Goal: Transaction & Acquisition: Purchase product/service

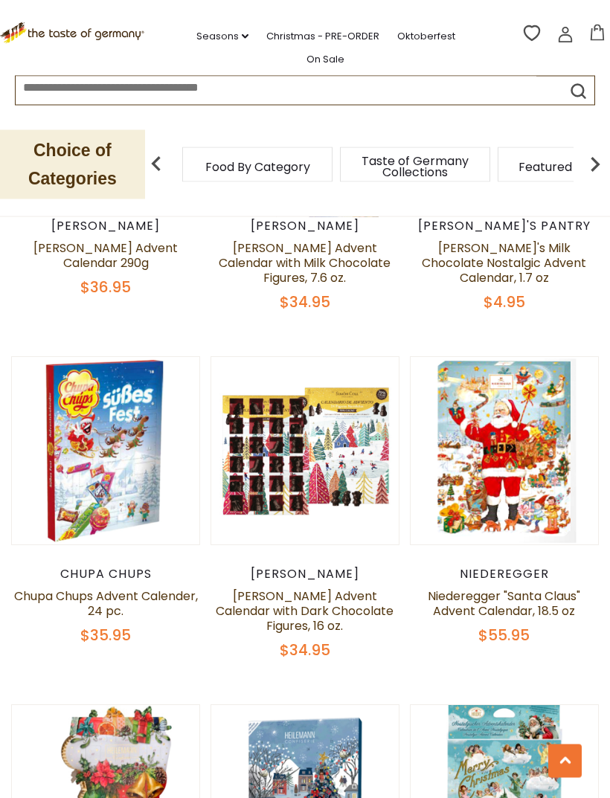
scroll to position [1409, 0]
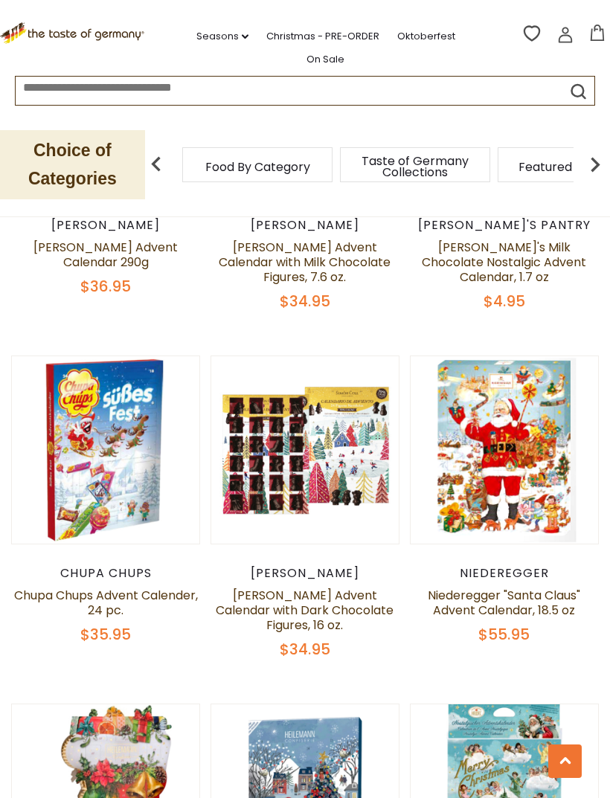
click at [343, 642] on div "$34.95" at bounding box center [304, 649] width 189 height 19
click at [348, 593] on link "[PERSON_NAME] Advent Calendar with Dark Chocolate Figures, 16 oz." at bounding box center [305, 610] width 178 height 47
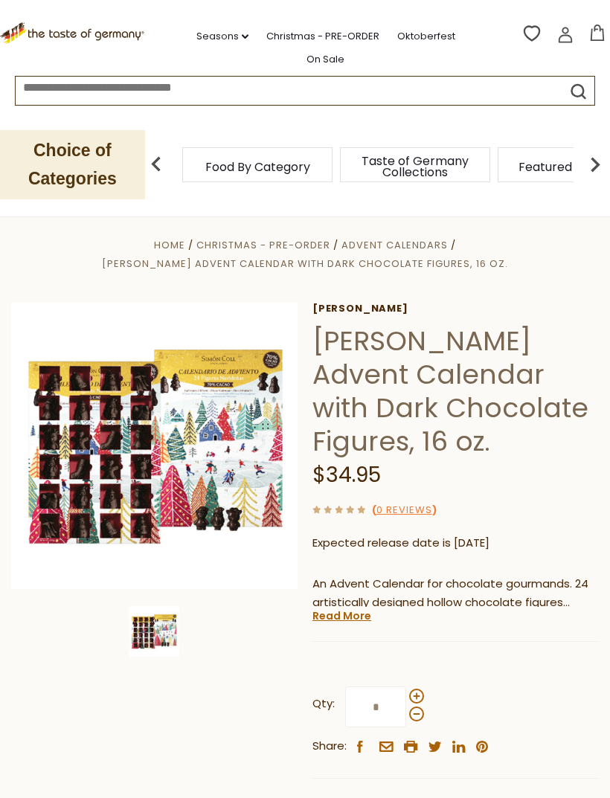
click at [59, 466] on img at bounding box center [154, 446] width 286 height 286
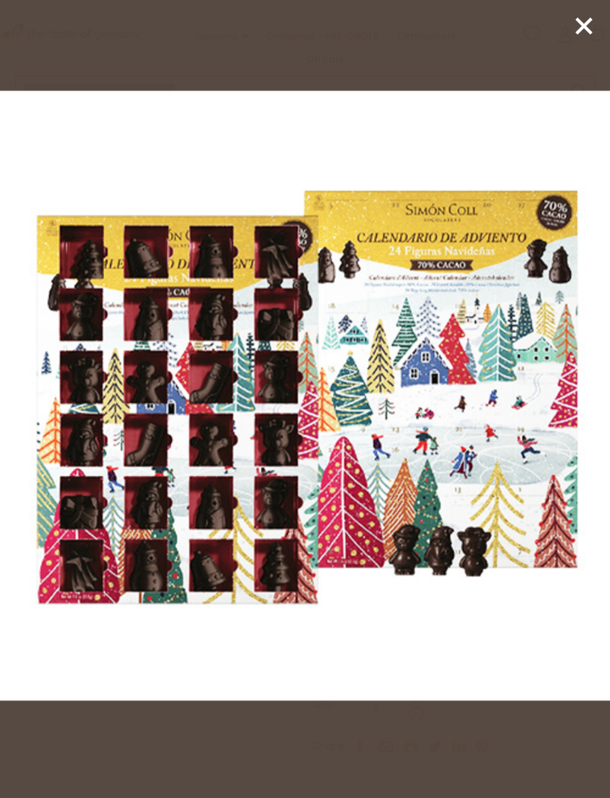
click at [570, 35] on div at bounding box center [305, 399] width 610 height 798
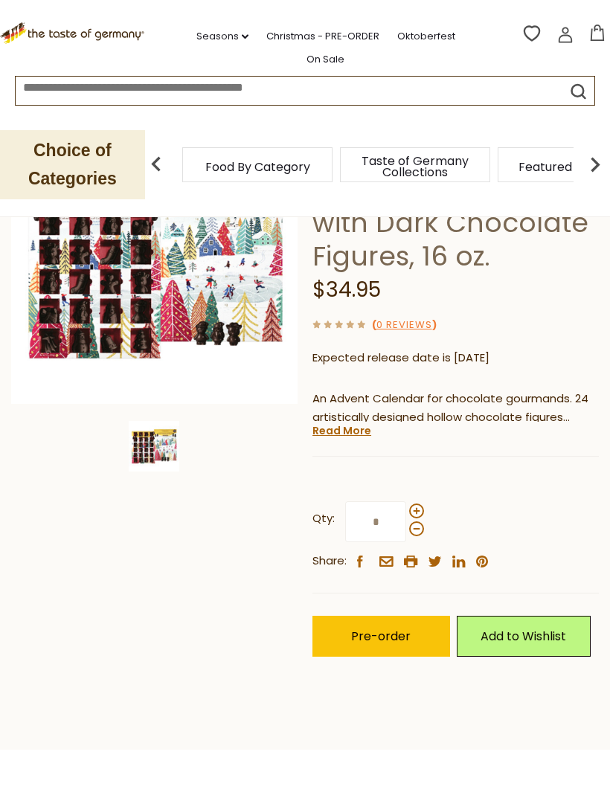
scroll to position [230, 0]
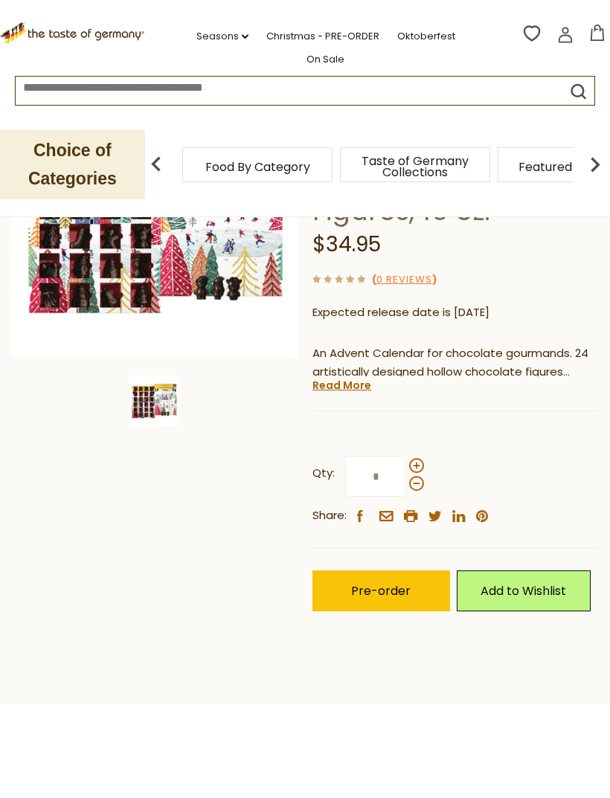
click at [404, 586] on span "Pre-order" at bounding box center [380, 590] width 59 height 17
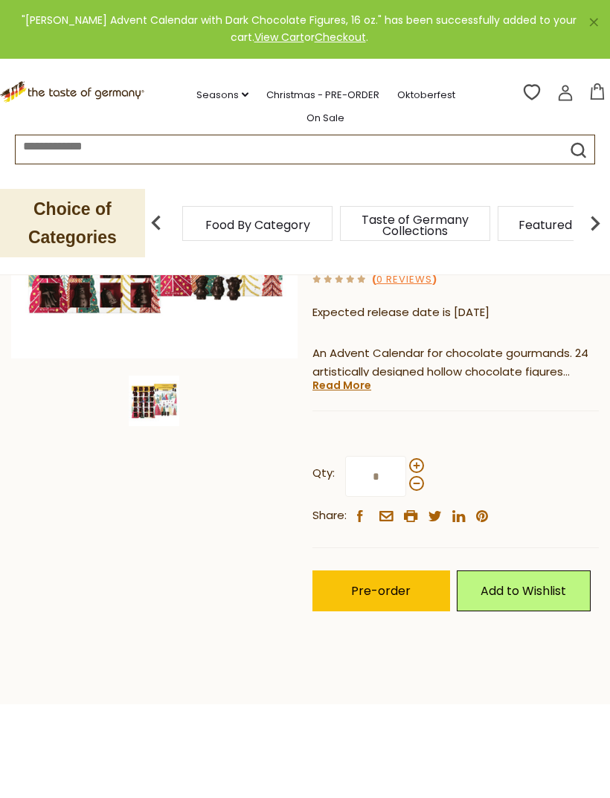
click at [391, 584] on span "Pre-order" at bounding box center [380, 590] width 59 height 17
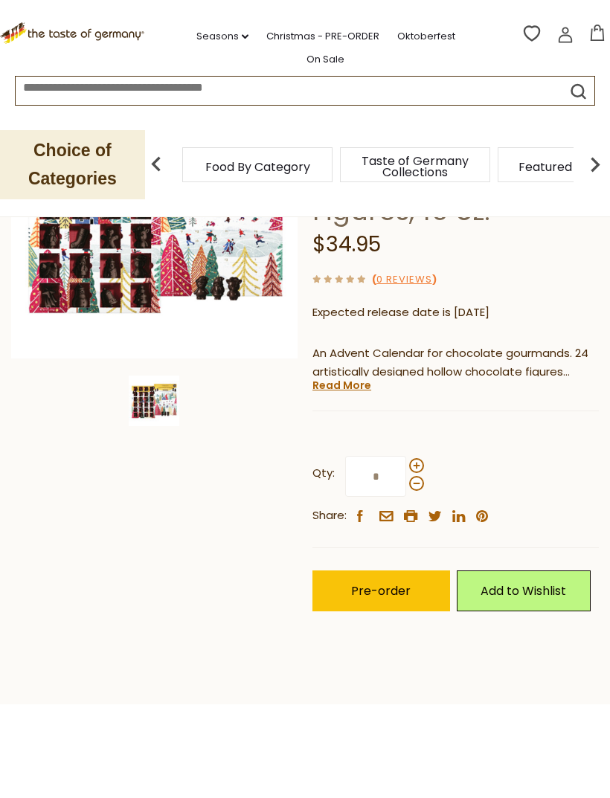
click at [392, 590] on span "Pre-order" at bounding box center [380, 590] width 59 height 17
click at [557, 395] on div "Current stock: 0" at bounding box center [455, 400] width 286 height 10
click at [602, 25] on icon at bounding box center [596, 33] width 13 height 16
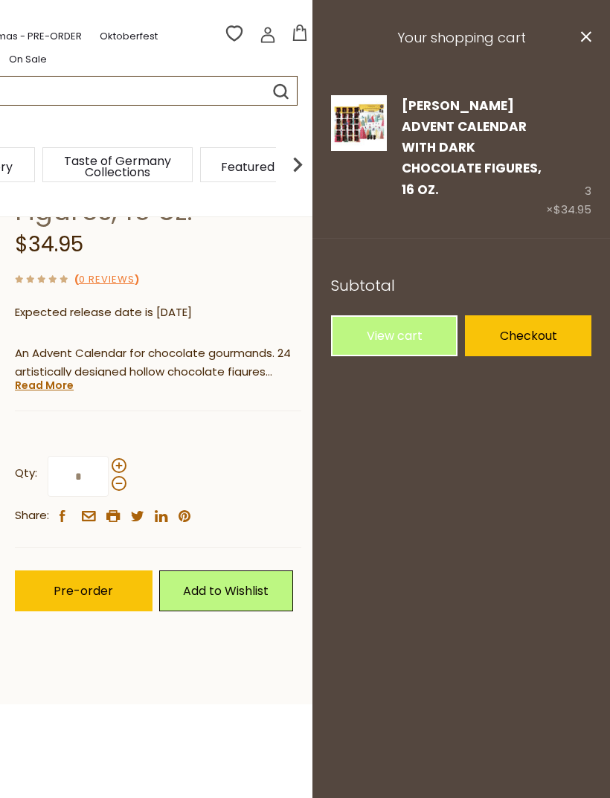
click at [413, 315] on link "View cart" at bounding box center [394, 335] width 126 height 41
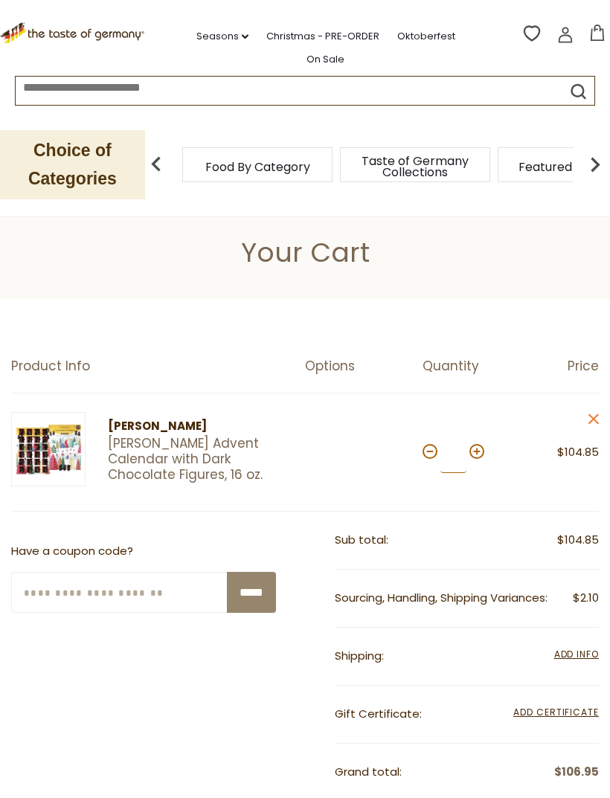
click at [445, 447] on input "*" at bounding box center [453, 452] width 26 height 41
click at [433, 455] on button at bounding box center [429, 451] width 15 height 15
type input "*"
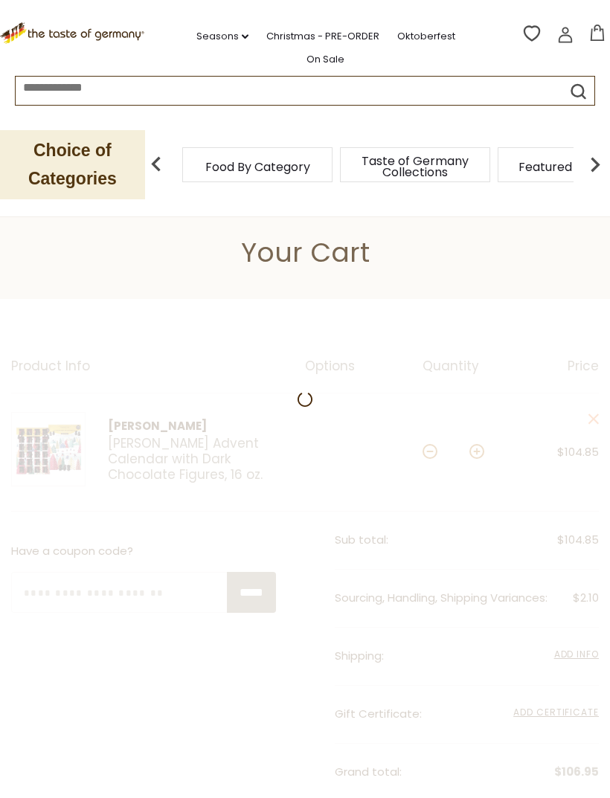
click at [435, 453] on div at bounding box center [305, 673] width 610 height 749
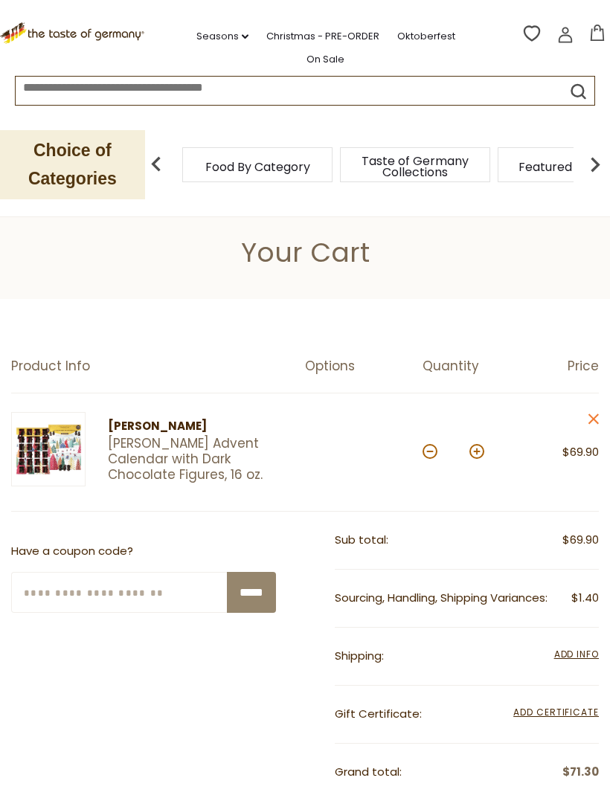
click at [434, 447] on button at bounding box center [429, 451] width 15 height 15
type input "*"
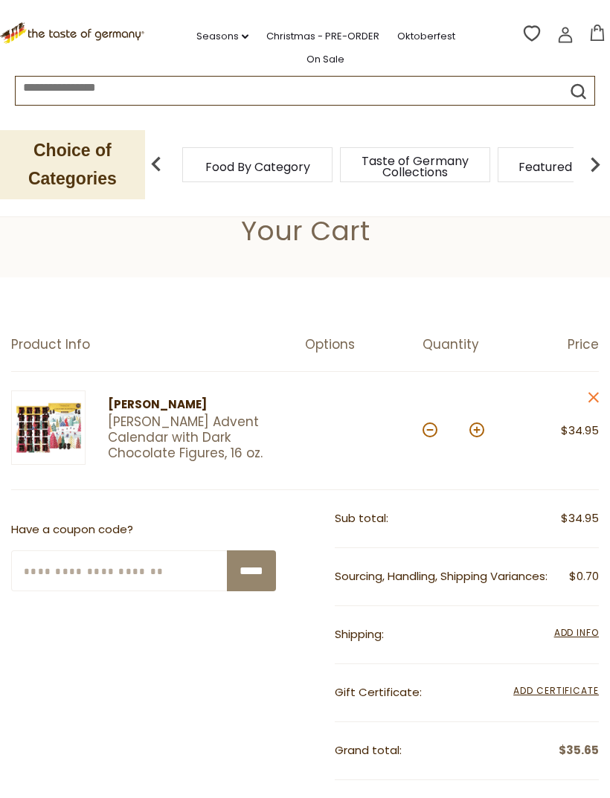
scroll to position [30, 0]
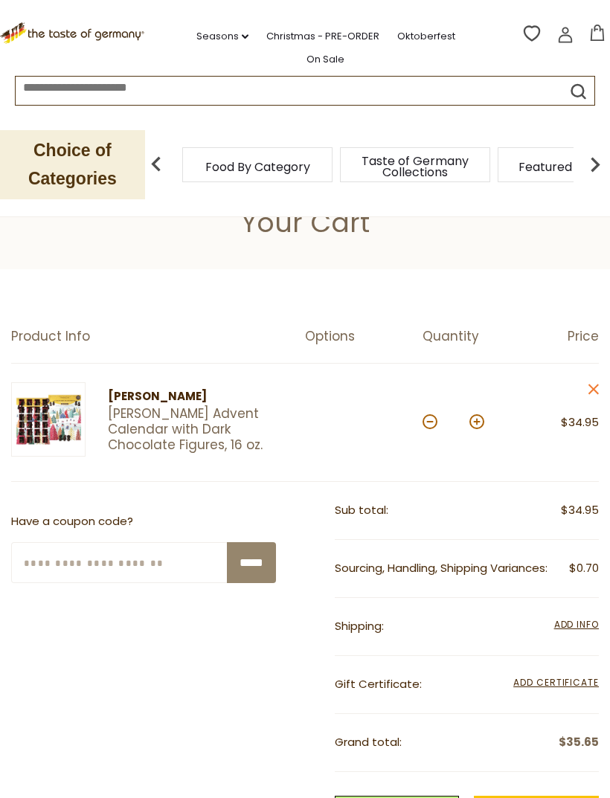
click at [579, 624] on span "Add Info" at bounding box center [576, 624] width 45 height 13
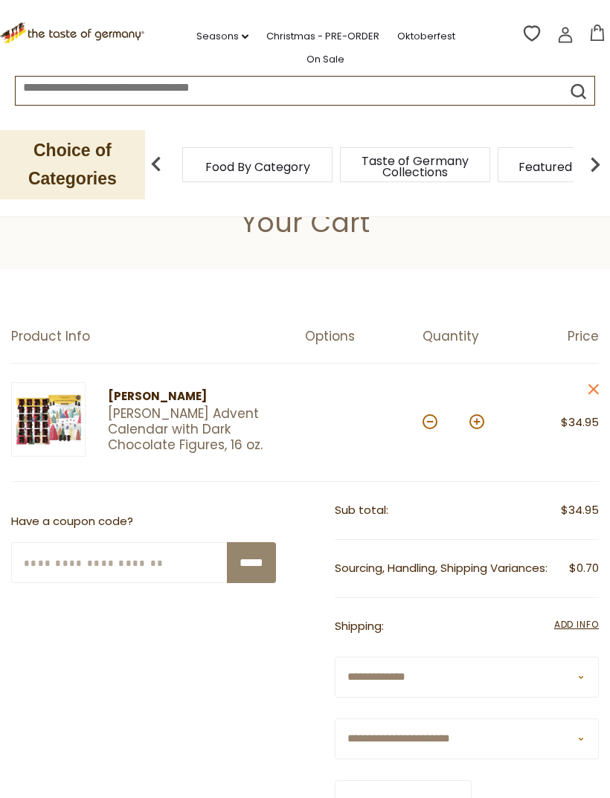
click at [562, 727] on select "**********" at bounding box center [467, 738] width 265 height 41
select select "**"
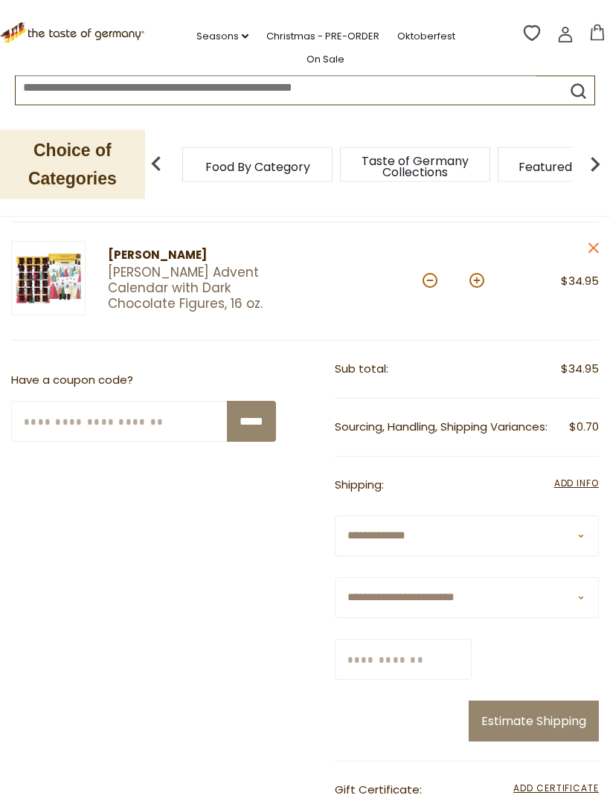
scroll to position [306, 0]
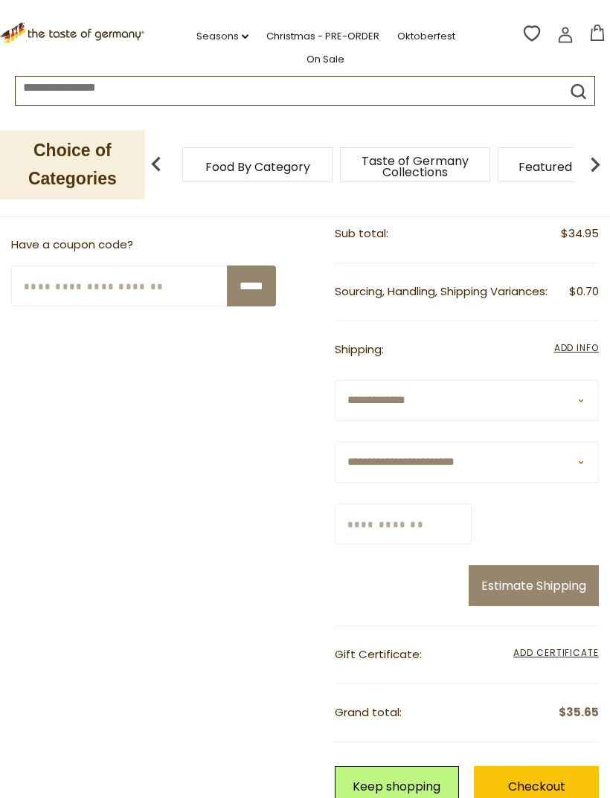
click at [471, 517] on input "Zip/Postcode" at bounding box center [403, 523] width 137 height 41
type input "*****"
click at [538, 573] on button "Estimate Shipping" at bounding box center [533, 585] width 130 height 41
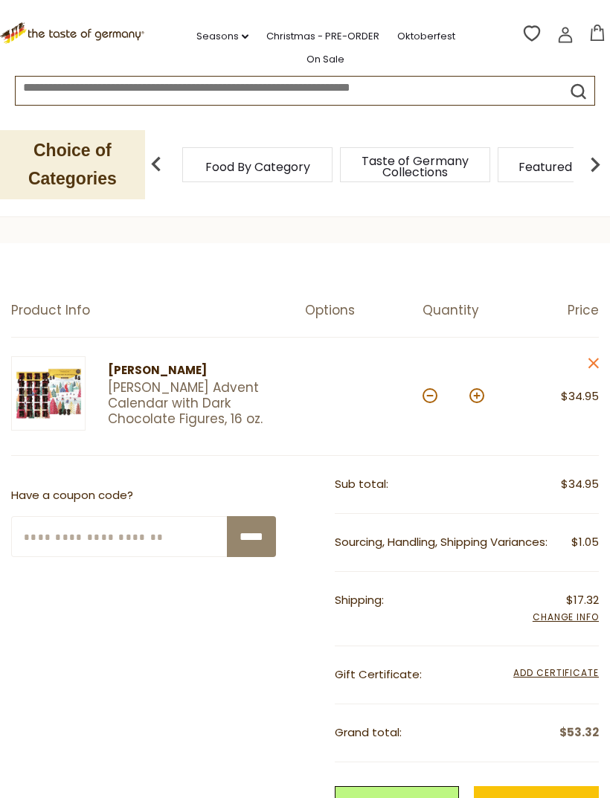
scroll to position [55, 0]
click at [207, 404] on link "[PERSON_NAME] Advent Calendar with Dark Chocolate Figures, 16 oz." at bounding box center [193, 405] width 171 height 48
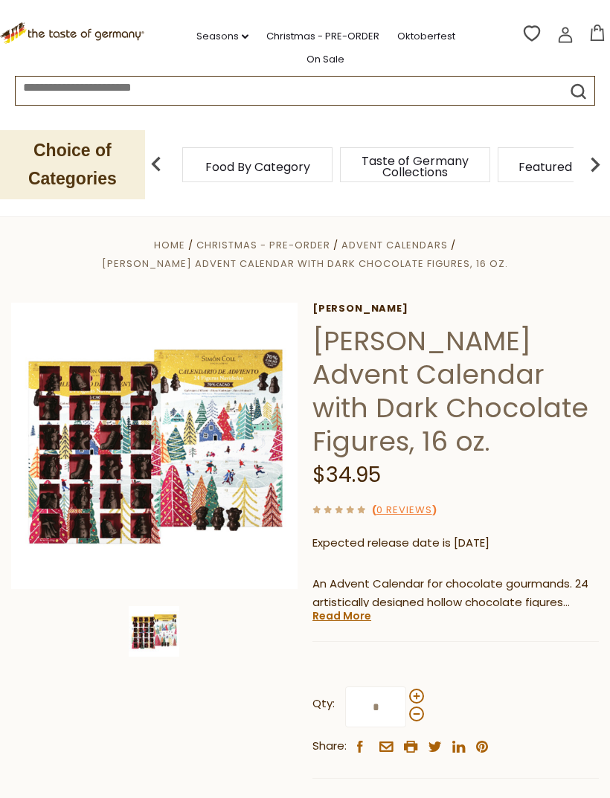
click at [588, 38] on button "$34.95" at bounding box center [596, 36] width 19 height 22
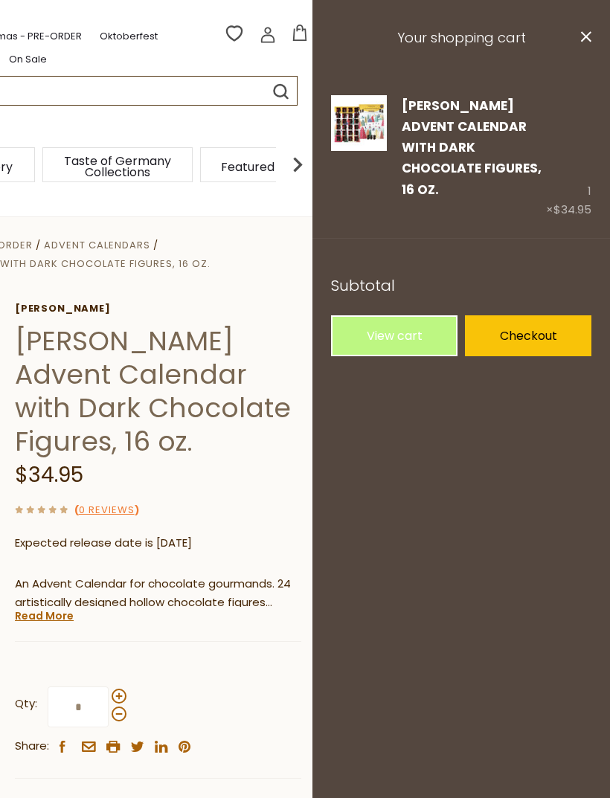
click at [417, 316] on link "View cart" at bounding box center [394, 335] width 126 height 41
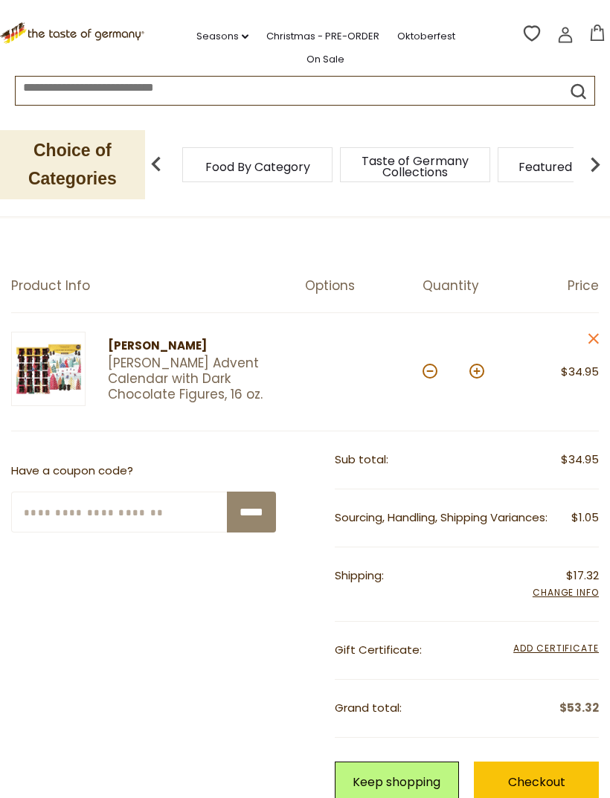
scroll to position [78, 0]
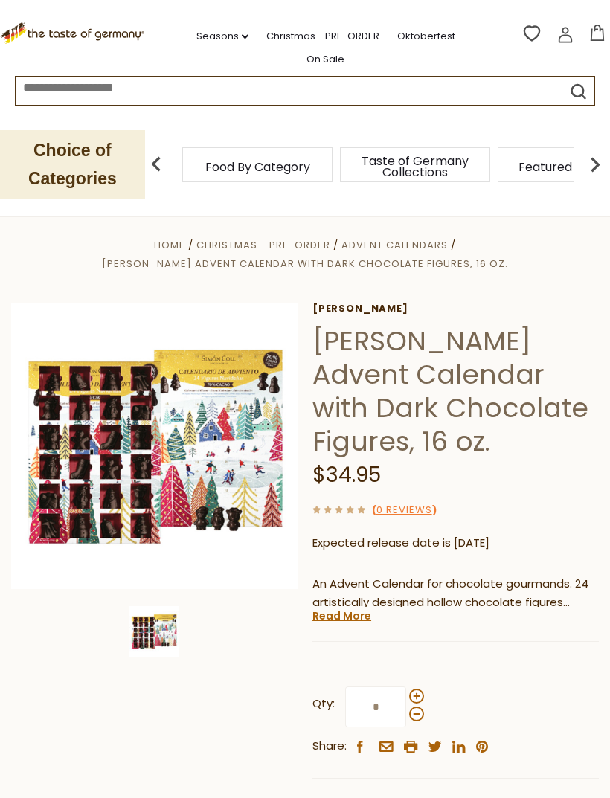
click at [347, 612] on link "Read More" at bounding box center [341, 615] width 59 height 15
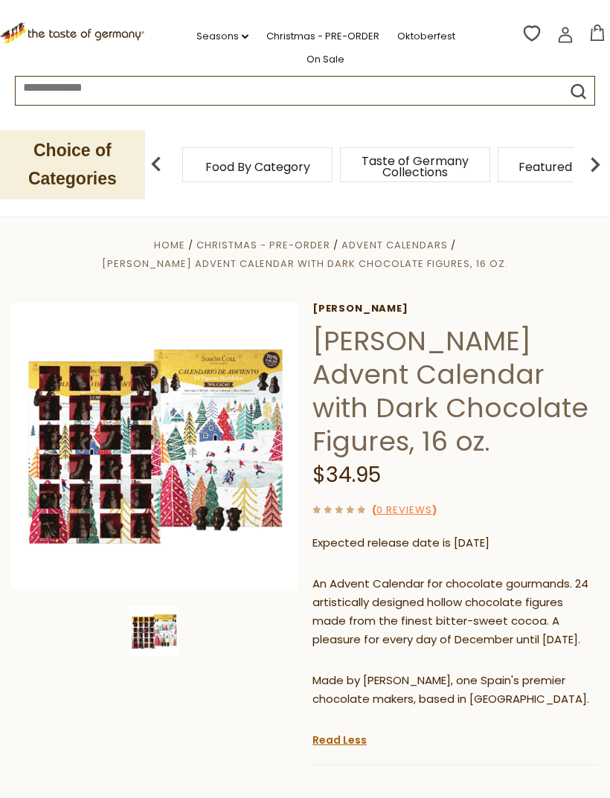
click at [67, 526] on img at bounding box center [154, 446] width 286 height 286
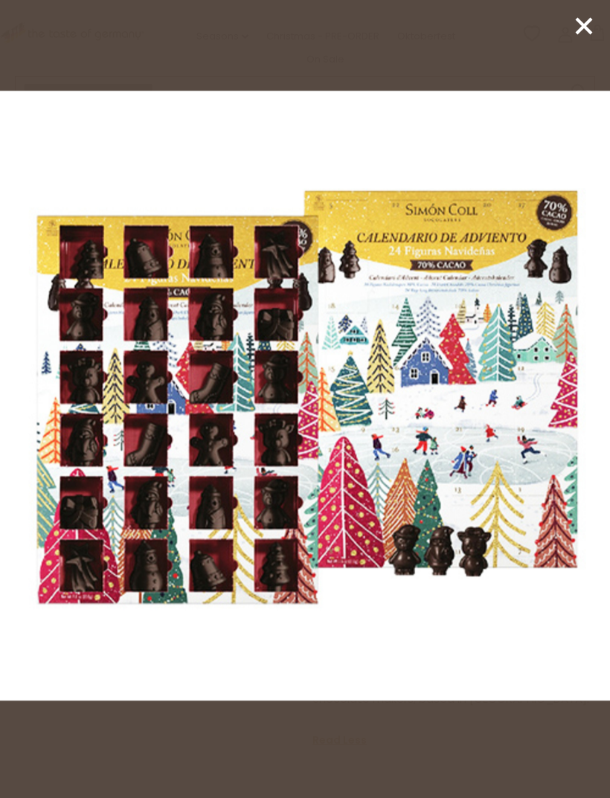
click at [576, 43] on div at bounding box center [305, 399] width 610 height 798
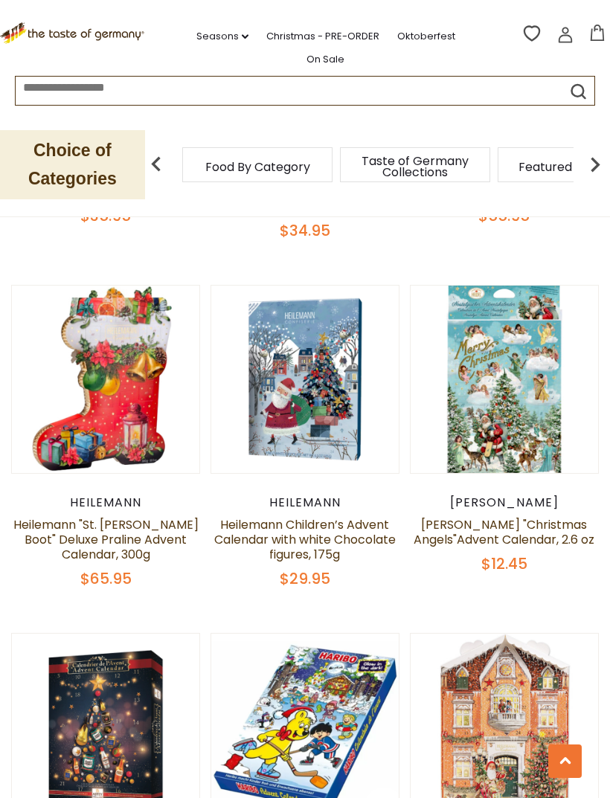
scroll to position [1899, 0]
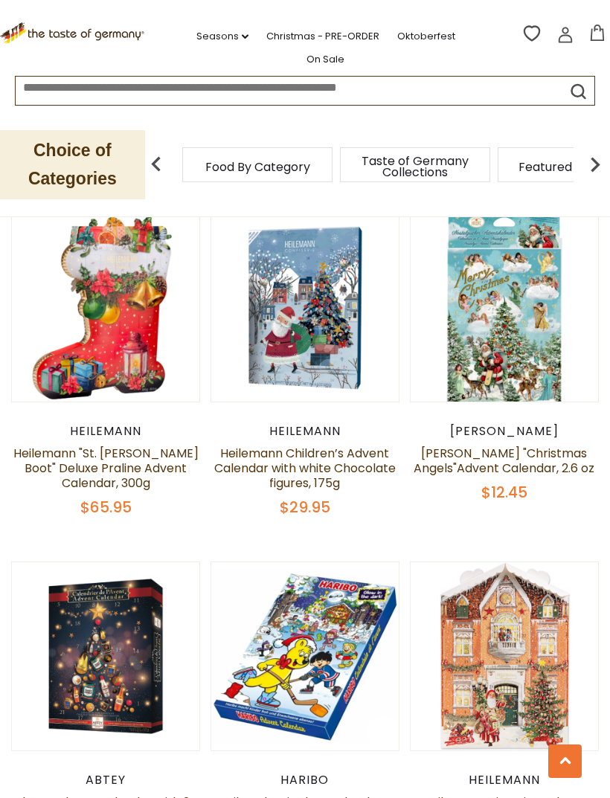
click at [524, 83] on button "Quick View" at bounding box center [503, 65] width 100 height 33
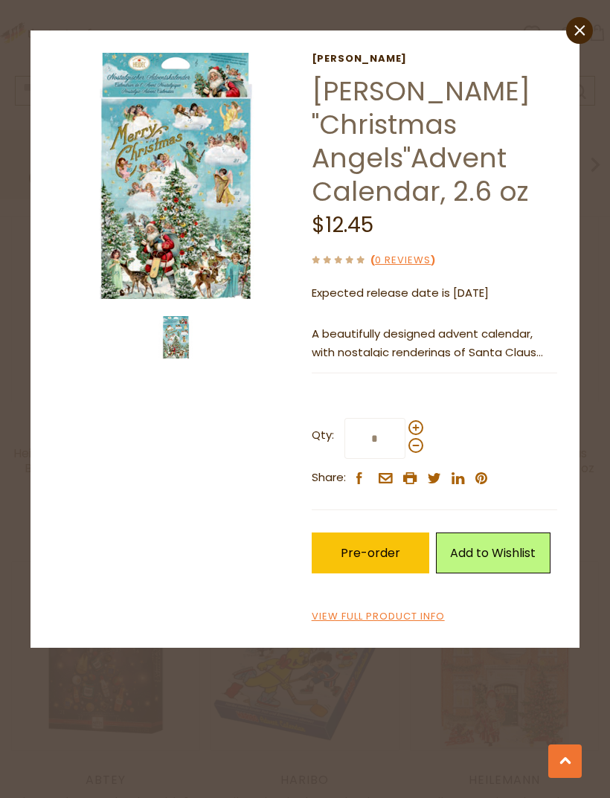
click at [523, 325] on p "A beautifully designed advent calendar, with nostalgic renderings of Santa Clau…" at bounding box center [433, 343] width 245 height 37
click at [512, 325] on p "A beautifully designed advent calendar, with nostalgic renderings of Santa Clau…" at bounding box center [433, 343] width 245 height 37
click at [181, 351] on img at bounding box center [176, 337] width 42 height 42
click at [589, 36] on link "close" at bounding box center [579, 30] width 27 height 27
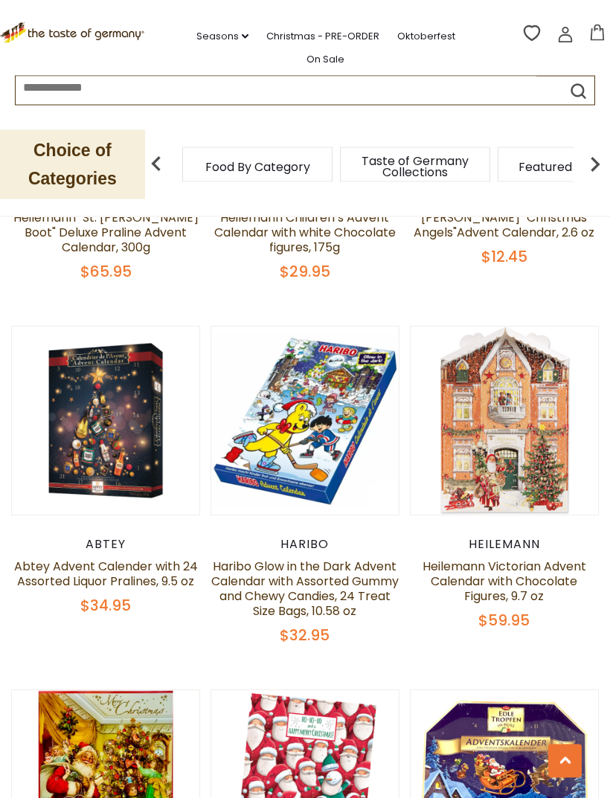
scroll to position [2134, 0]
click at [531, 504] on img at bounding box center [503, 419] width 187 height 187
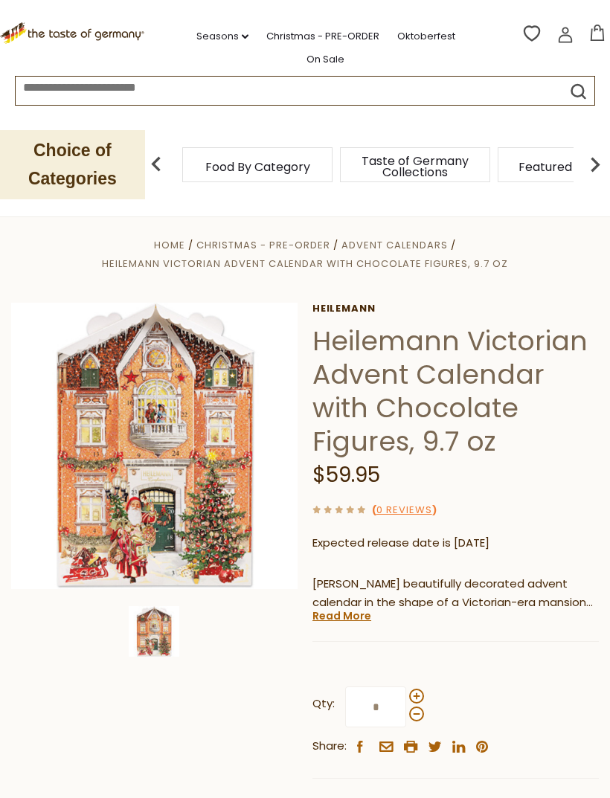
click at [154, 621] on img at bounding box center [154, 631] width 51 height 51
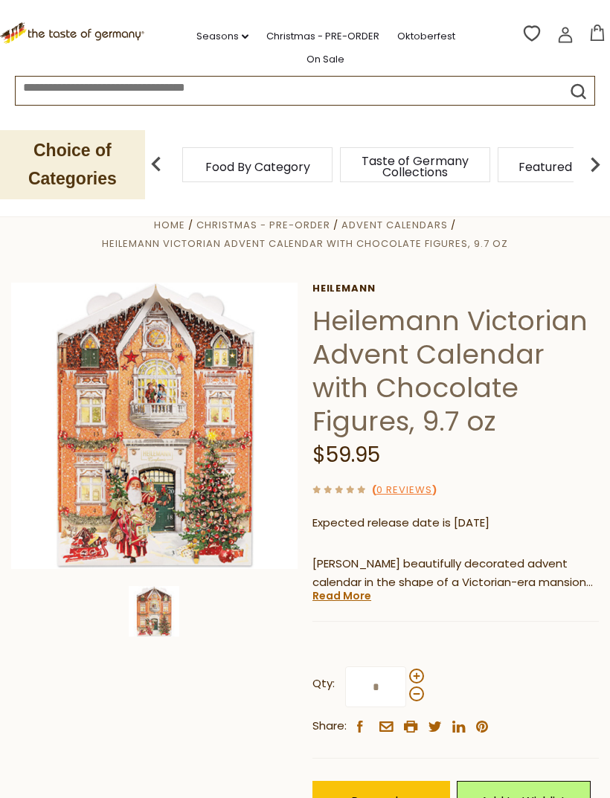
scroll to position [26, 0]
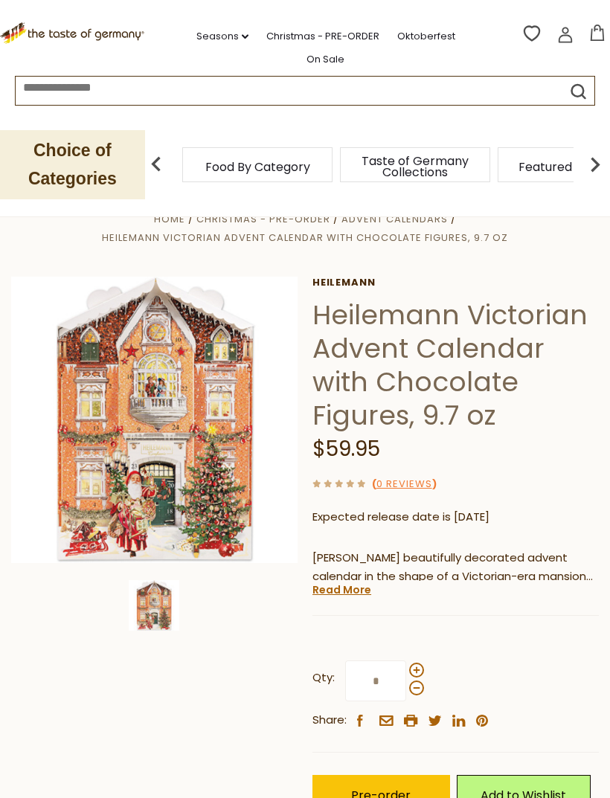
click at [354, 582] on link "Read More" at bounding box center [341, 589] width 59 height 15
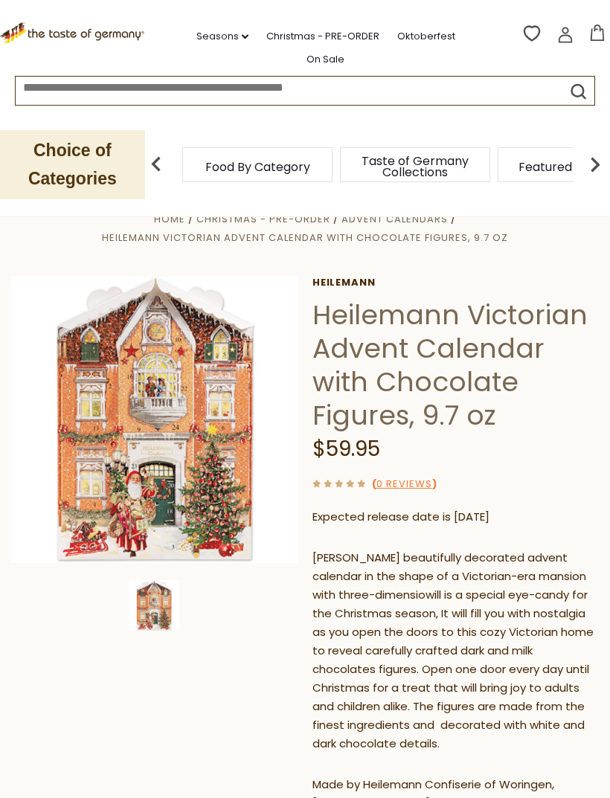
scroll to position [0, 0]
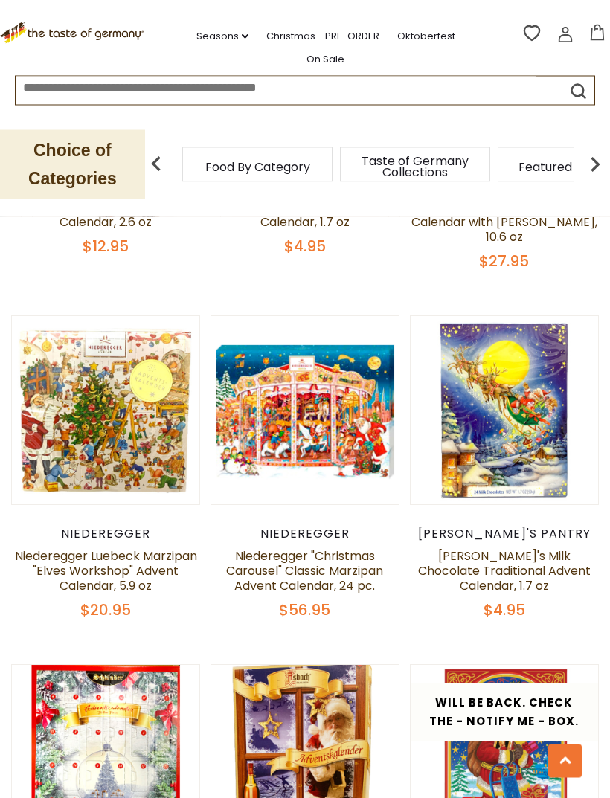
scroll to position [2606, 0]
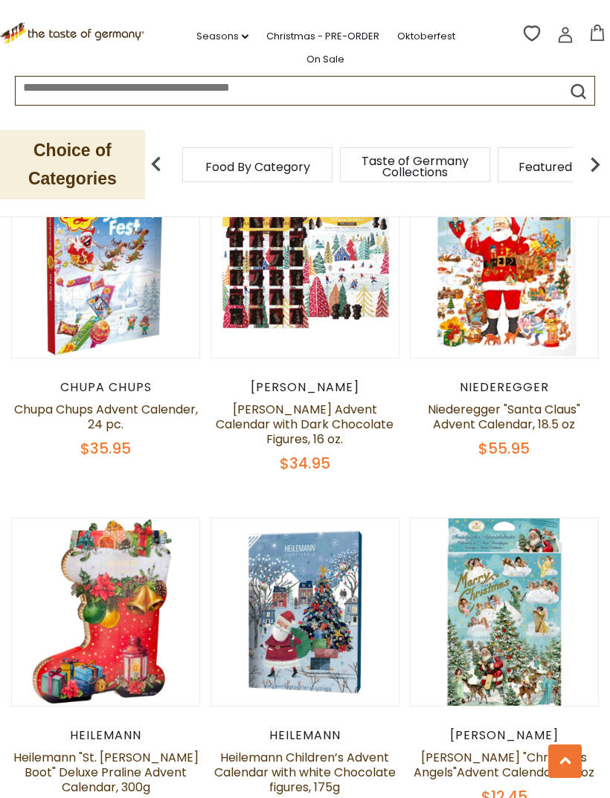
scroll to position [1594, 0]
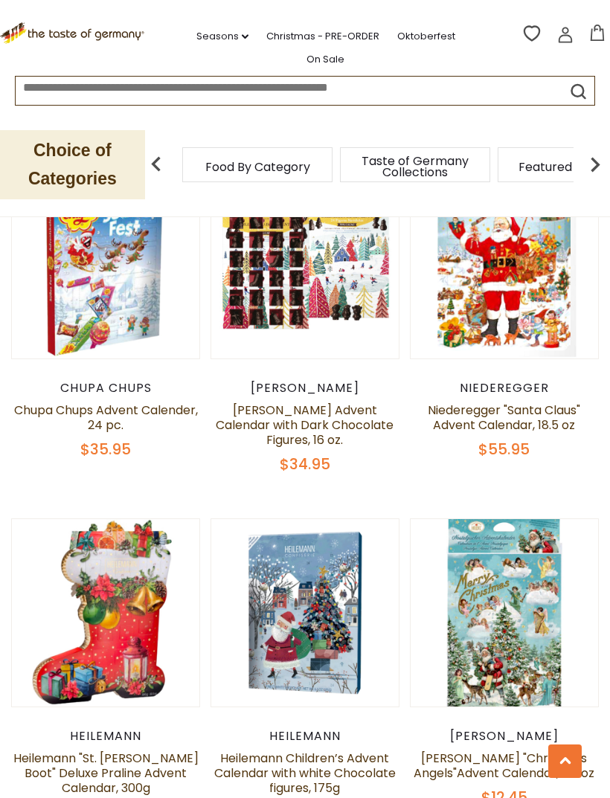
click at [340, 394] on div "[PERSON_NAME]" at bounding box center [304, 388] width 189 height 15
click at [335, 417] on link "[PERSON_NAME] Advent Calendar with Dark Chocolate Figures, 16 oz." at bounding box center [305, 424] width 178 height 47
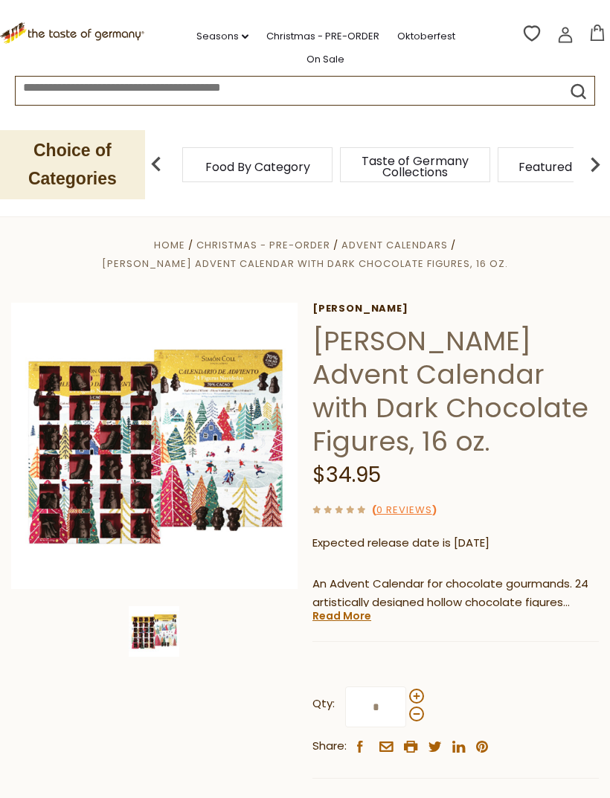
click at [485, 740] on icon "pinterest" at bounding box center [482, 746] width 12 height 12
click at [302, 28] on link "Christmas - PRE-ORDER" at bounding box center [322, 36] width 113 height 16
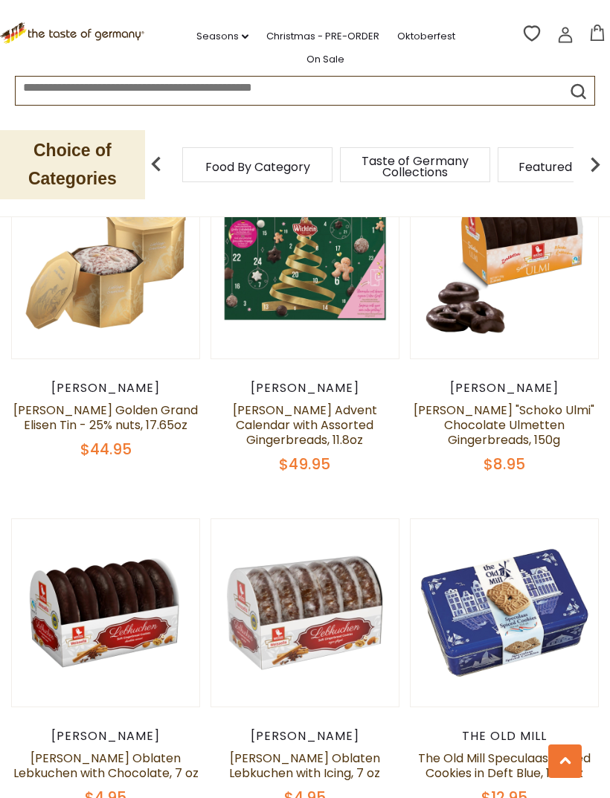
scroll to position [1428, 0]
click at [323, 404] on link "[PERSON_NAME] Advent Calendar with Assorted Gingerbreads, 11.8oz" at bounding box center [305, 424] width 144 height 47
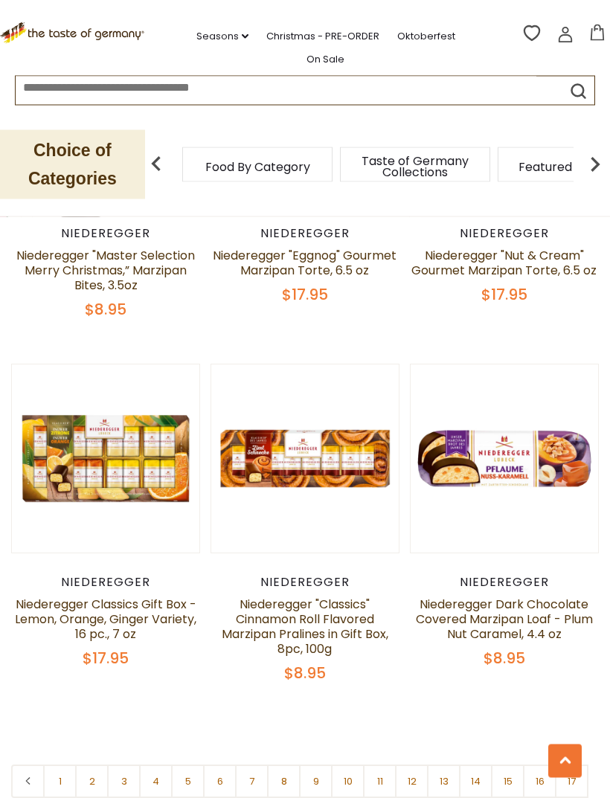
scroll to position [4084, 0]
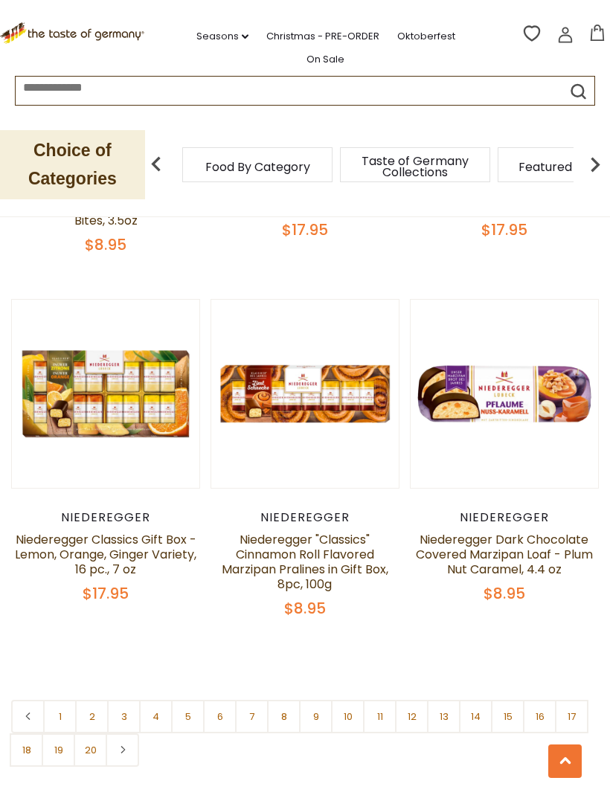
click at [196, 29] on link "Seasons dropdown_arrow" at bounding box center [222, 36] width 52 height 16
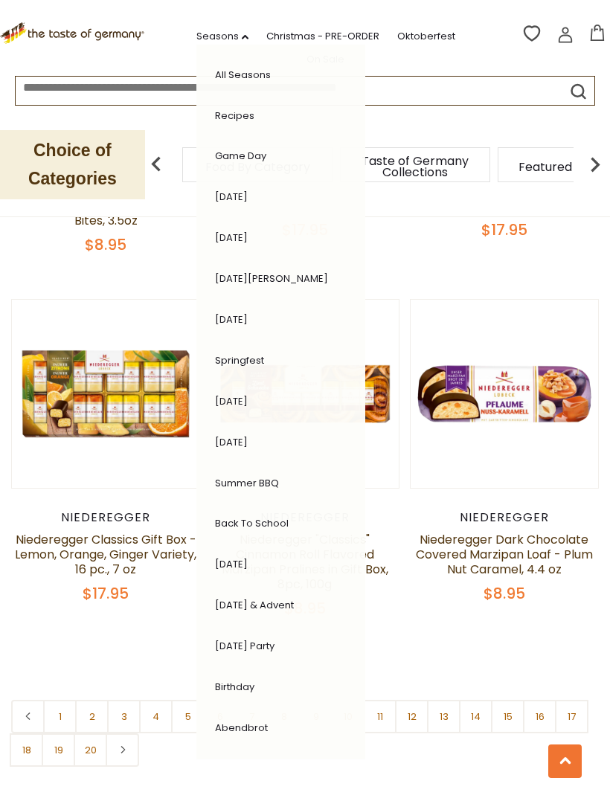
click at [233, 435] on link "[DATE]" at bounding box center [231, 442] width 33 height 14
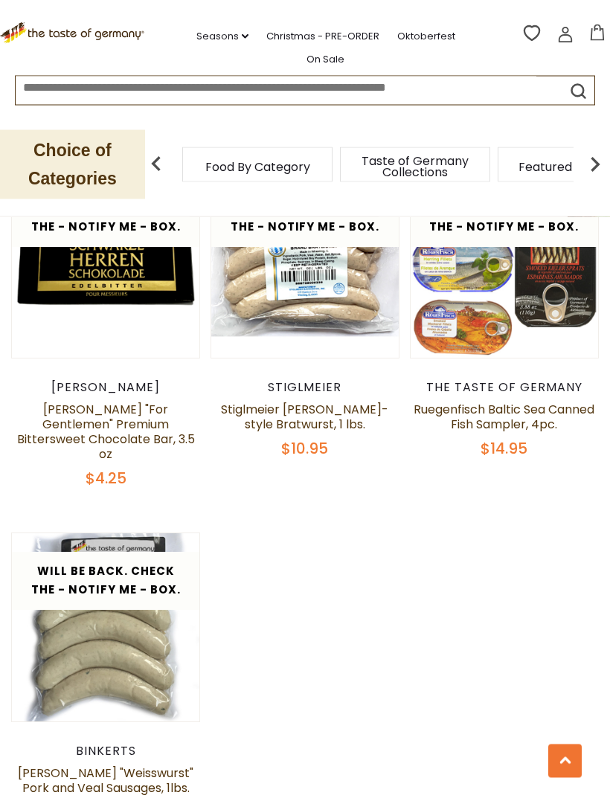
scroll to position [3860, 0]
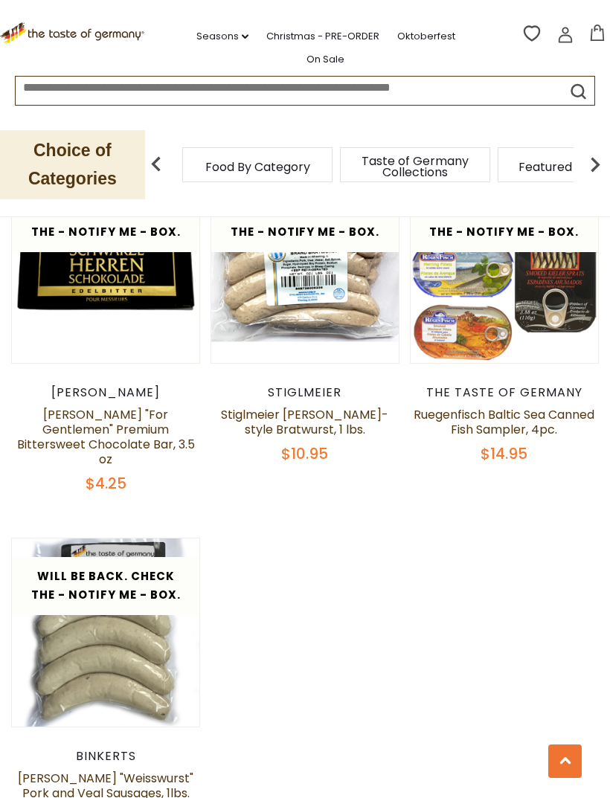
click at [207, 32] on link "Seasons dropdown_arrow" at bounding box center [222, 36] width 52 height 16
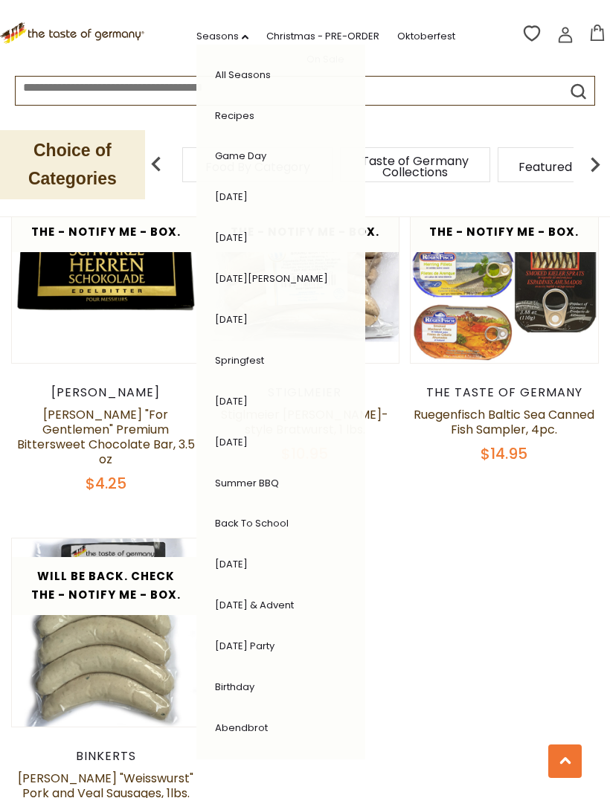
click at [245, 753] on li "Breakfast" at bounding box center [271, 768] width 128 height 30
click at [232, 761] on link "Breakfast" at bounding box center [238, 768] width 46 height 14
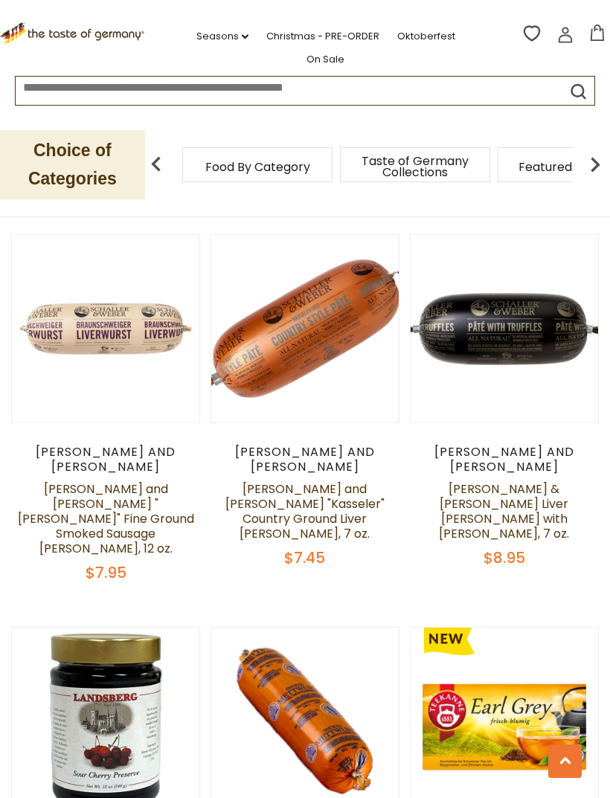
scroll to position [2733, 0]
